Goal: Task Accomplishment & Management: Use online tool/utility

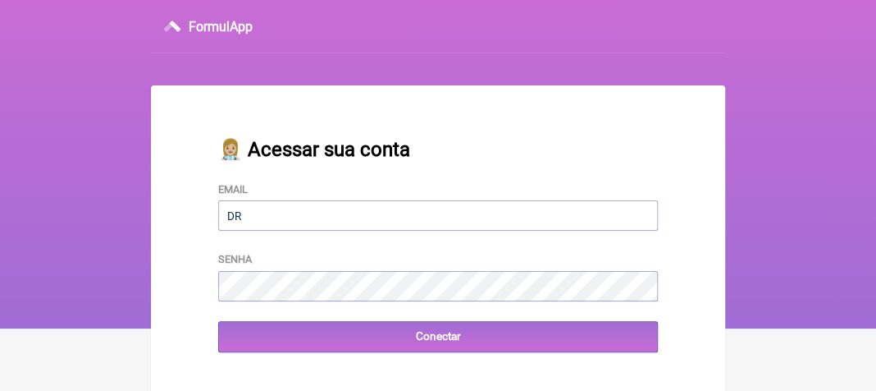
type input "[EMAIL_ADDRESS][DOMAIN_NAME]"
click at [804, 211] on nav "FormulApp" at bounding box center [438, 164] width 876 height 328
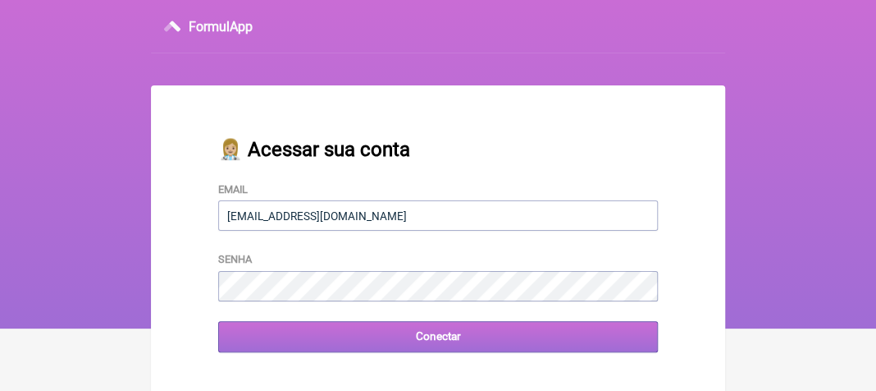
click at [424, 334] on input "Conectar" at bounding box center [438, 336] width 440 height 30
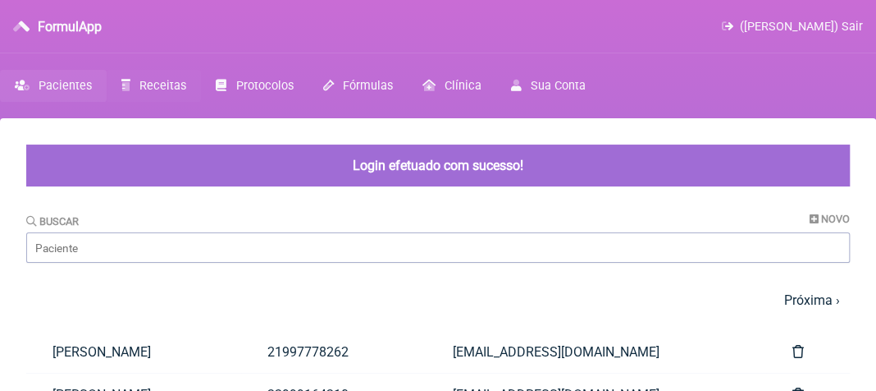
click at [175, 83] on span "Receitas" at bounding box center [162, 86] width 47 height 14
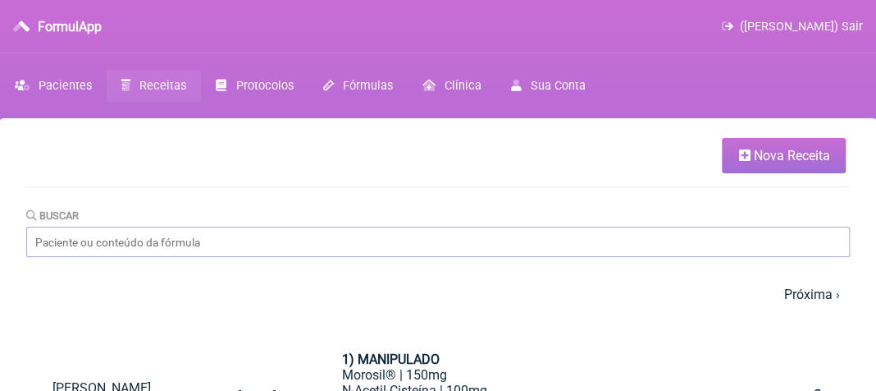
click at [786, 157] on span "Nova Receita" at bounding box center [791, 156] width 76 height 16
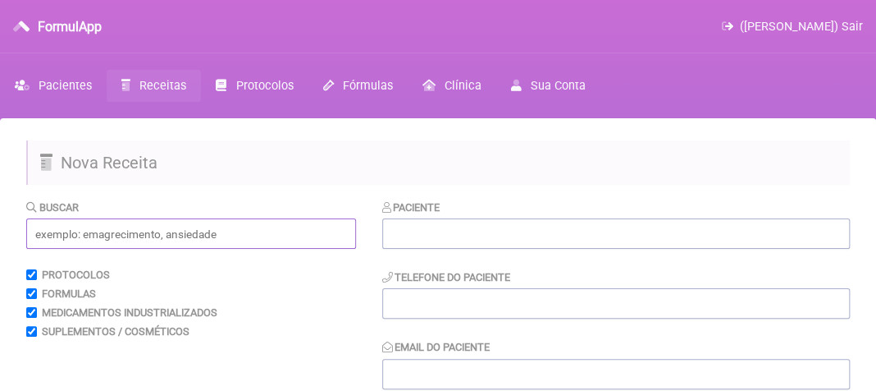
click at [132, 231] on input "text" at bounding box center [191, 233] width 330 height 30
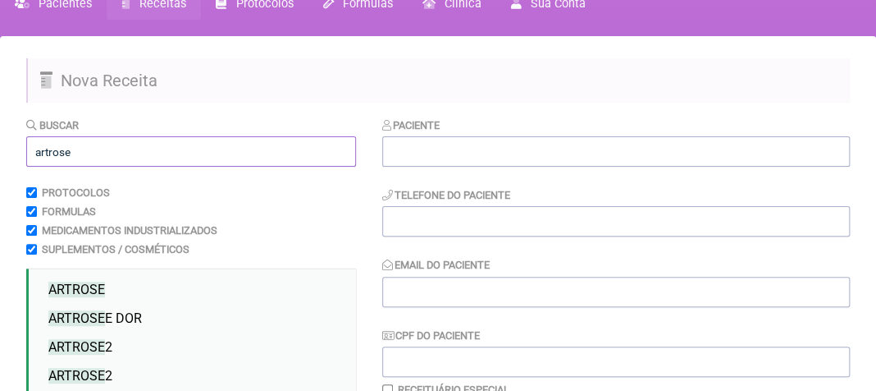
scroll to position [246, 0]
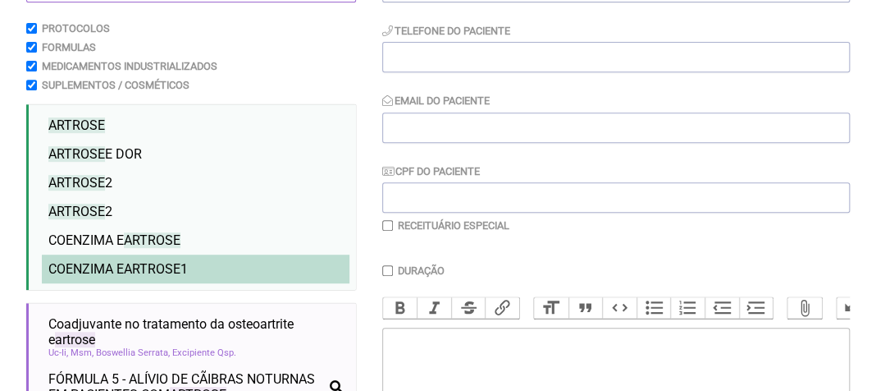
type input "artrose"
click at [77, 276] on span "COENZIMA E ARTROSE 1" at bounding box center [117, 269] width 139 height 16
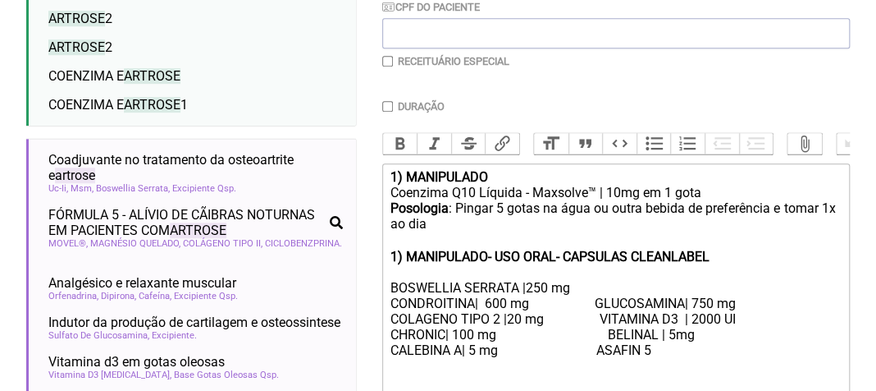
scroll to position [492, 0]
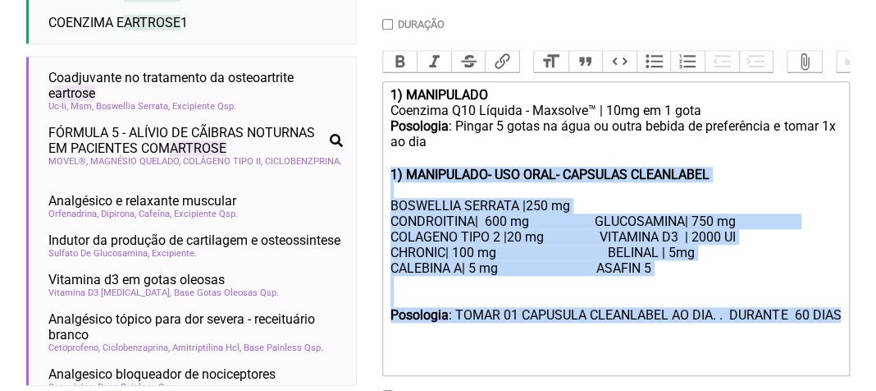
drag, startPoint x: 390, startPoint y: 190, endPoint x: 417, endPoint y: 354, distance: 166.3
click at [417, 354] on trix-editor "1) MANIPULADO Coenzima Q10 Líquida - Maxsolve™ | 10mg em 1 gota Posologia : Pin…" at bounding box center [616, 228] width 468 height 295
type trix-editor "<div><strong>1) MANIPULADO</strong></div><div>Coenzima Q10 Líquida - Maxsolve™ …"
copy trix-editor "1) MANIPULADO- USO ORAL- CAPSULAS CLEANLABEL BOSWELLIA SERRATA |250 mg CONDROIT…"
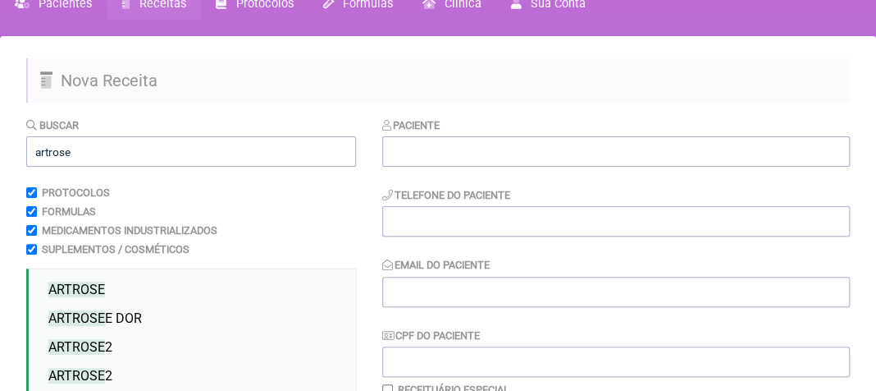
scroll to position [0, 0]
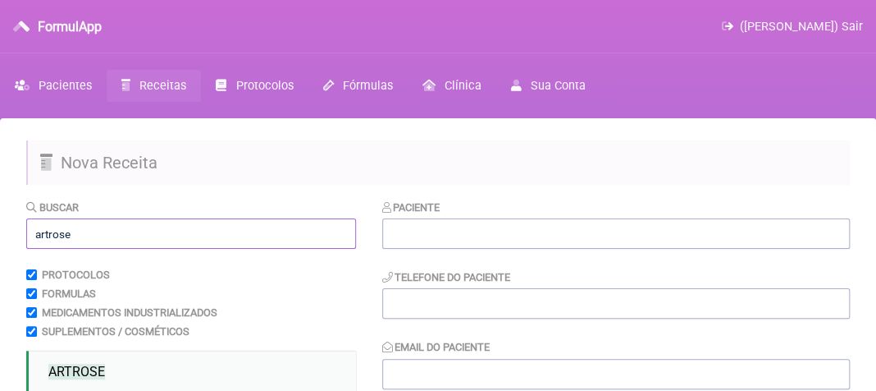
click at [68, 231] on input "artrose" at bounding box center [191, 233] width 330 height 30
type input "a"
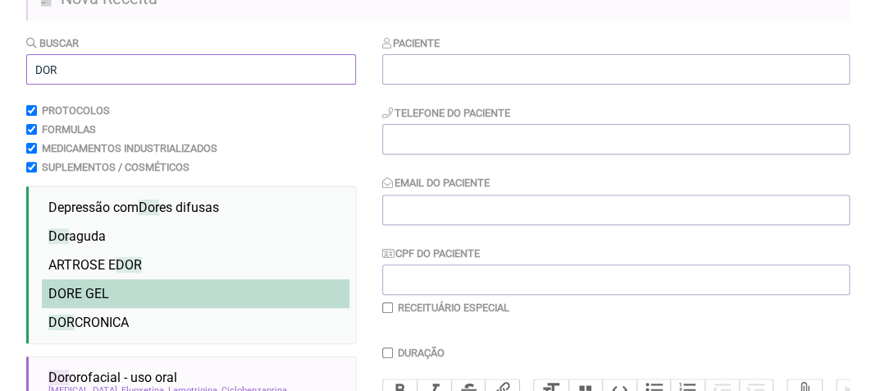
type input "DOR"
click at [108, 299] on span "DOR E GEL" at bounding box center [78, 294] width 61 height 16
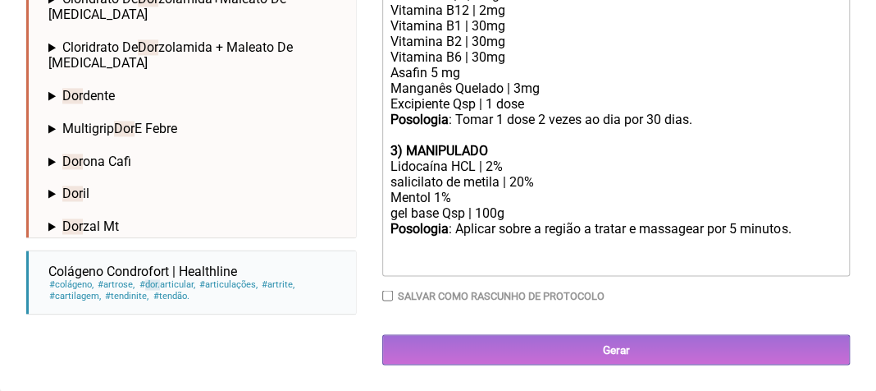
scroll to position [904, 0]
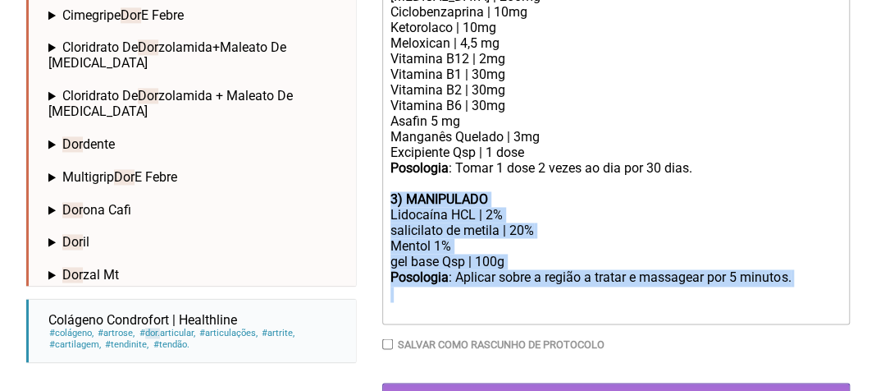
drag, startPoint x: 387, startPoint y: 234, endPoint x: 528, endPoint y: 343, distance: 178.4
type trix-editor "<div><strong>1) MANIPULADO</strong></div><div>Coenzima Q10 Líquida - Maxsolve™ …"
copy trix-editor "3) MANIPULADO Lidocaína HCL | 2% salicilato de metila | 20% Mentol 1% gel base …"
